Goal: Check status

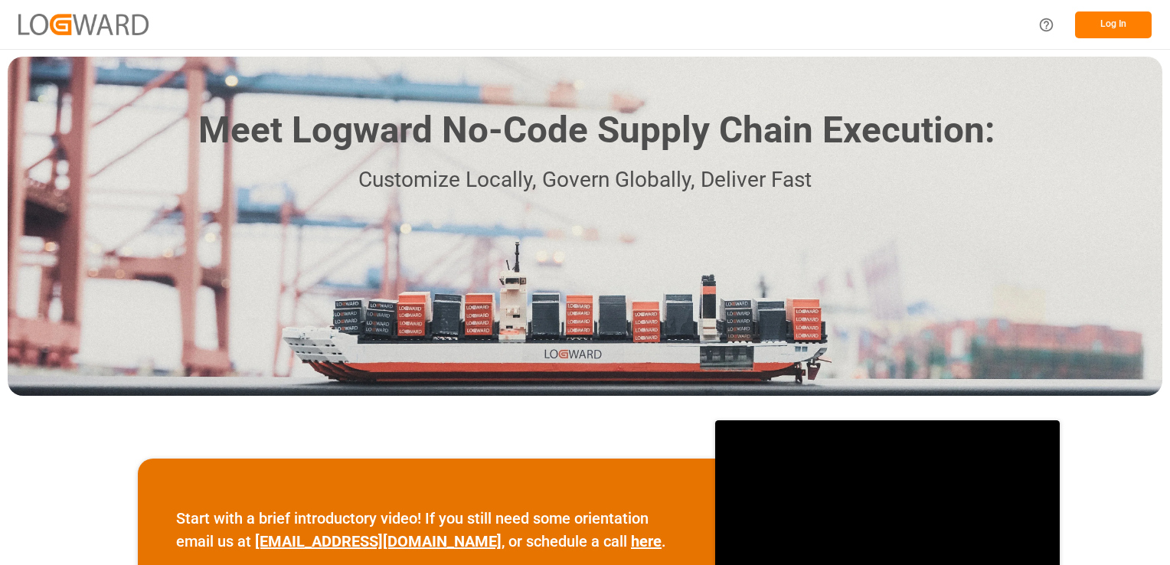
click at [1108, 22] on button "Log In" at bounding box center [1113, 24] width 77 height 27
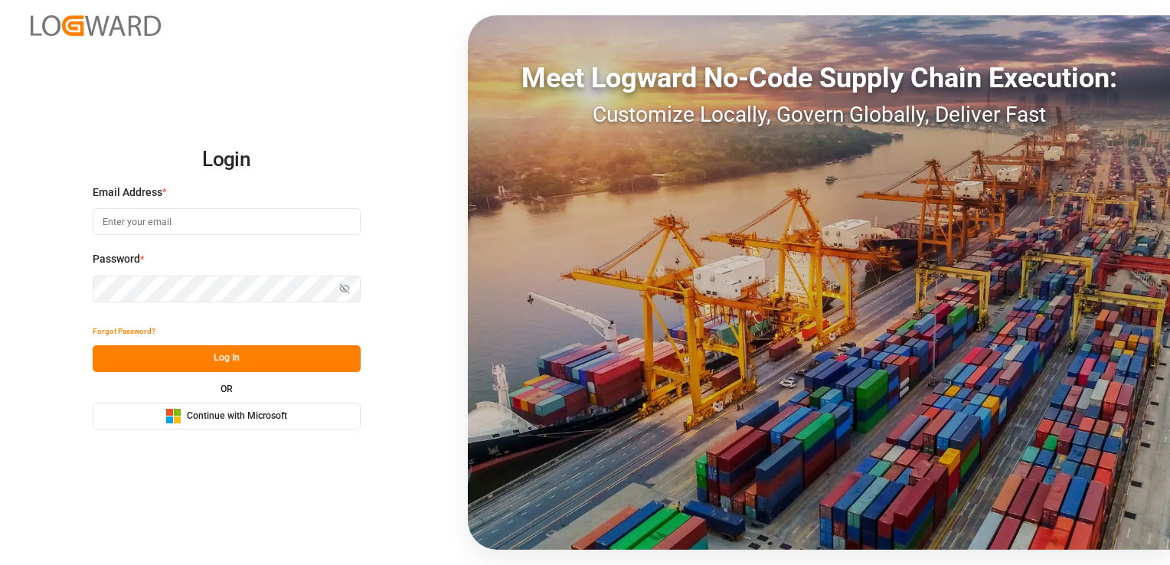
type input "[PERSON_NAME][EMAIL_ADDRESS][PERSON_NAME][DOMAIN_NAME]"
click at [319, 361] on button "Log In" at bounding box center [227, 358] width 268 height 27
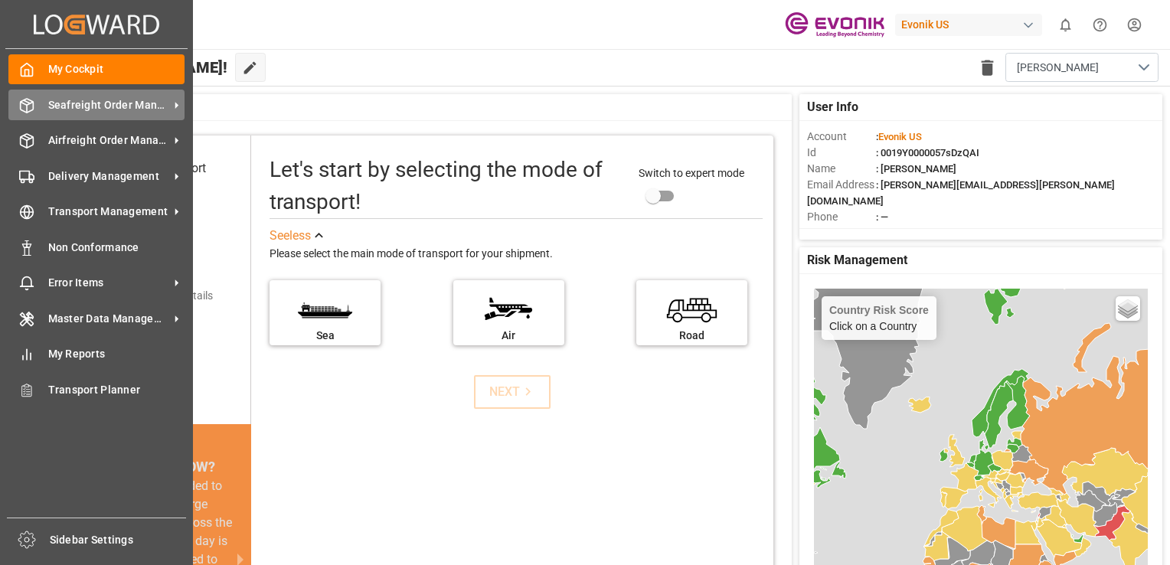
click at [119, 93] on div "Seafreight Order Management Seafreight Order Management" at bounding box center [96, 105] width 176 height 30
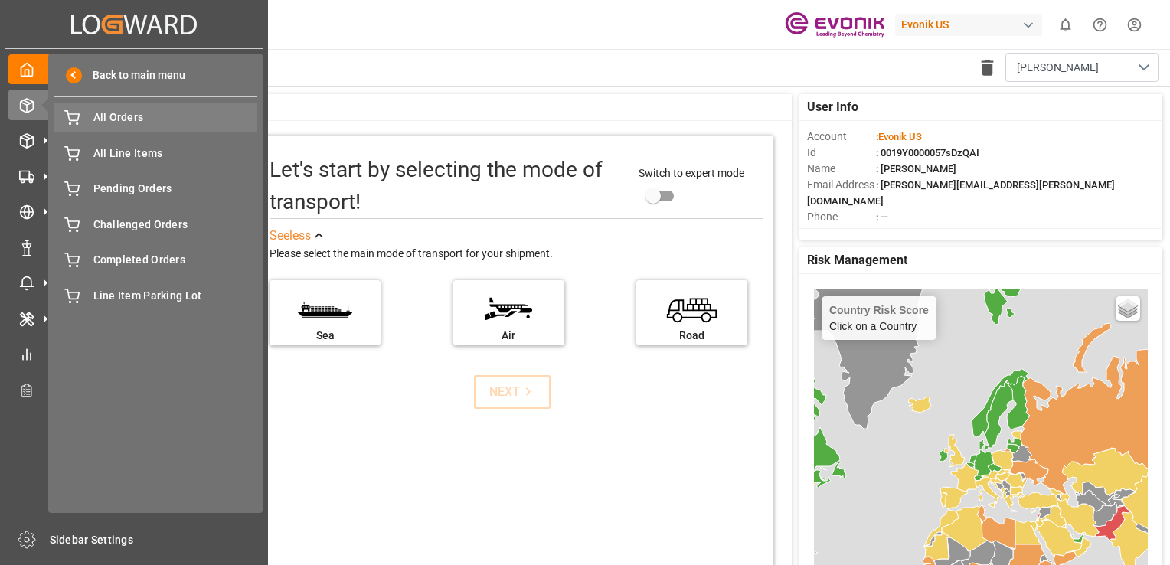
click at [127, 117] on span "All Orders" at bounding box center [175, 117] width 165 height 16
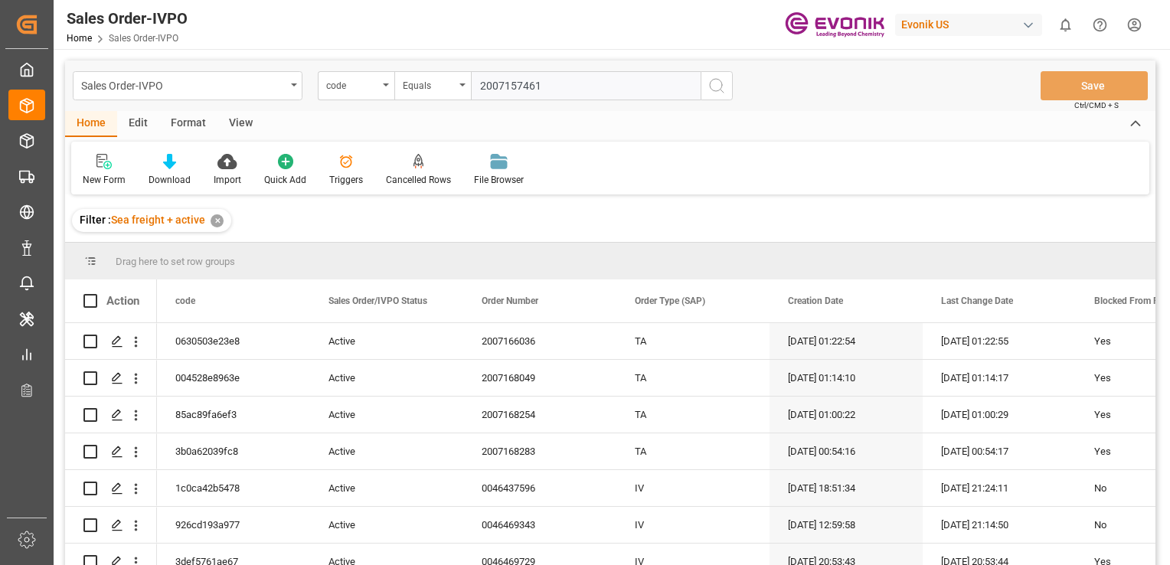
type input "2007157461"
click at [716, 89] on icon "search button" at bounding box center [716, 86] width 18 height 18
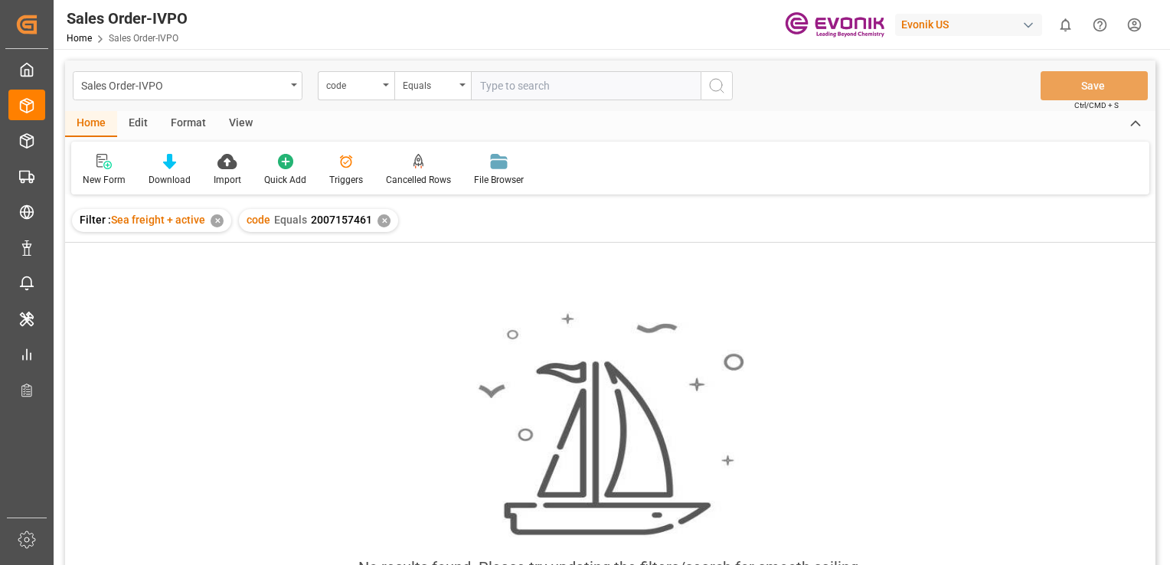
click at [384, 219] on div "✕" at bounding box center [383, 220] width 13 height 13
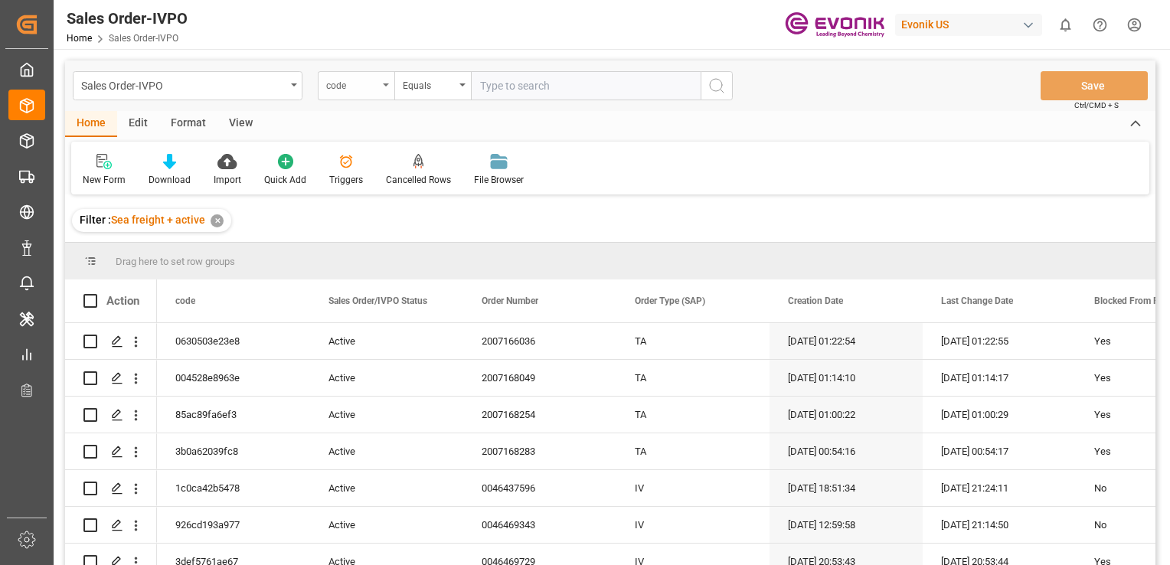
click at [344, 84] on div "code" at bounding box center [352, 84] width 52 height 18
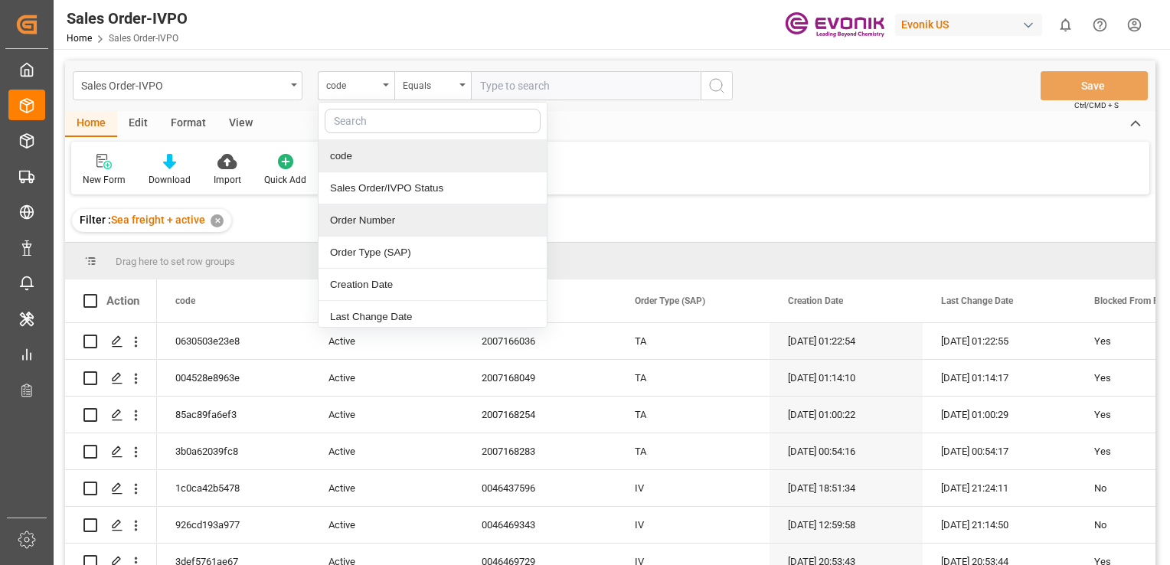
click at [374, 214] on div "Order Number" at bounding box center [432, 220] width 228 height 32
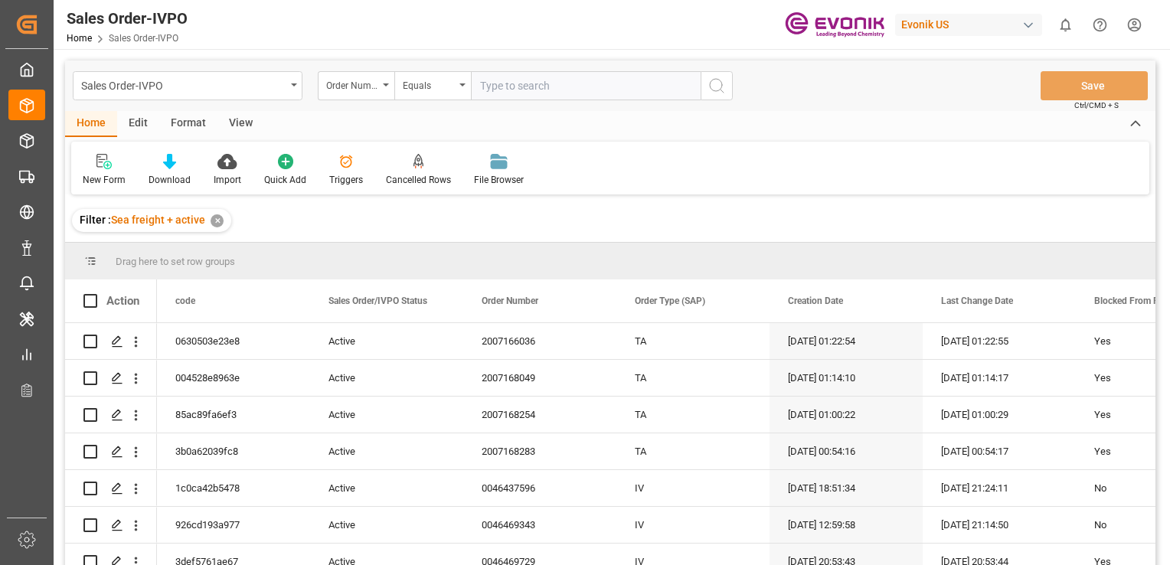
click at [537, 88] on input "text" at bounding box center [586, 85] width 230 height 29
paste input "2007157461"
type input "2007157461"
click at [720, 80] on circle "search button" at bounding box center [716, 85] width 12 height 12
